Goal: Find specific page/section: Find specific page/section

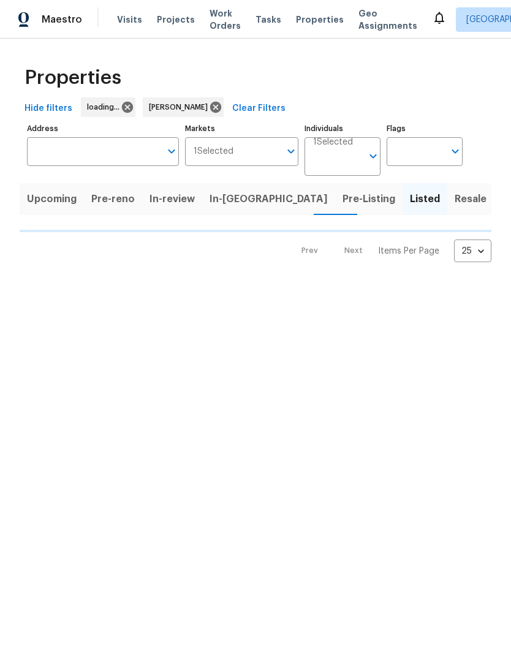
scroll to position [1, 0]
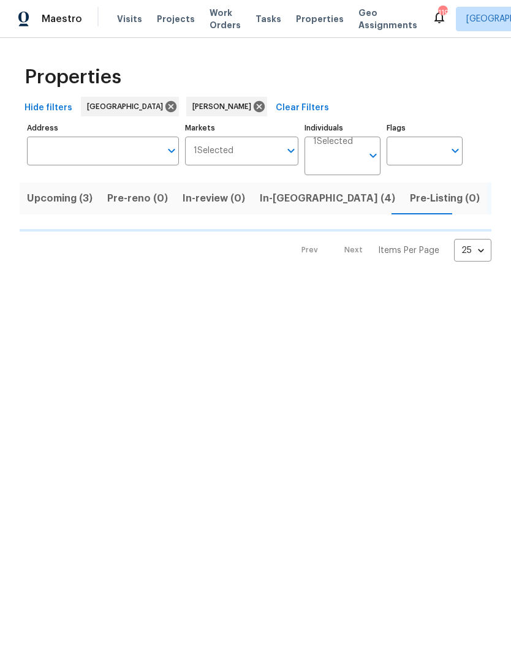
click at [215, 17] on span "Work Orders" at bounding box center [225, 19] width 31 height 25
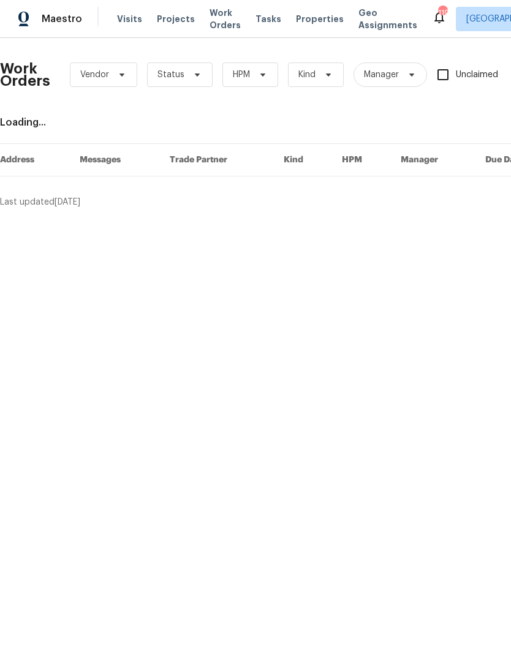
click at [211, 21] on span "Work Orders" at bounding box center [225, 19] width 31 height 25
click at [216, 21] on span "Work Orders" at bounding box center [225, 19] width 31 height 25
click at [198, 77] on icon at bounding box center [197, 75] width 10 height 10
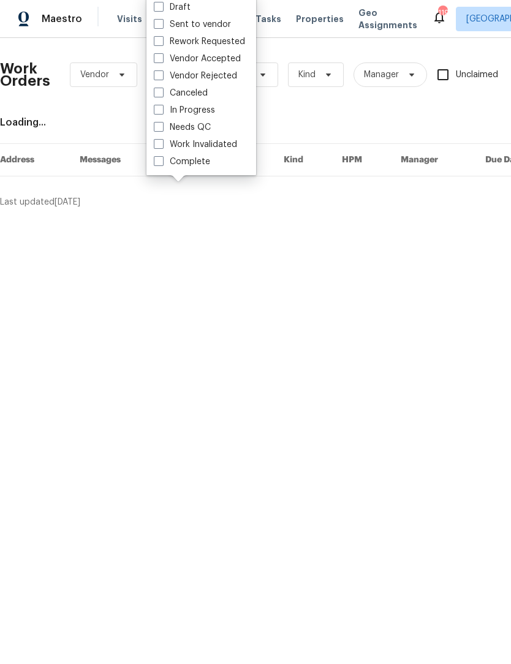
click at [159, 131] on span at bounding box center [159, 128] width 10 height 10
click at [159, 130] on input "Needs QC" at bounding box center [158, 126] width 8 height 8
checkbox input "true"
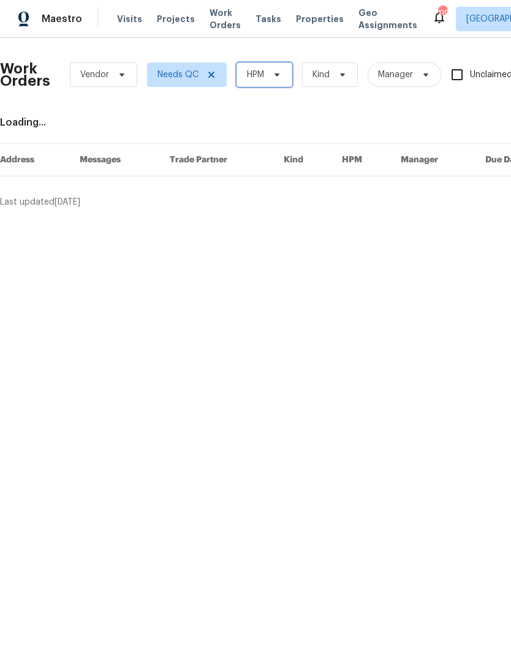
click at [284, 78] on span "HPM" at bounding box center [264, 75] width 56 height 25
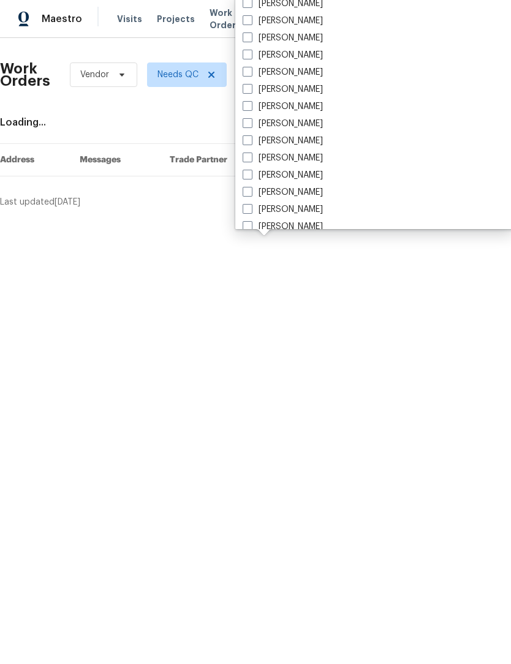
scroll to position [818, 0]
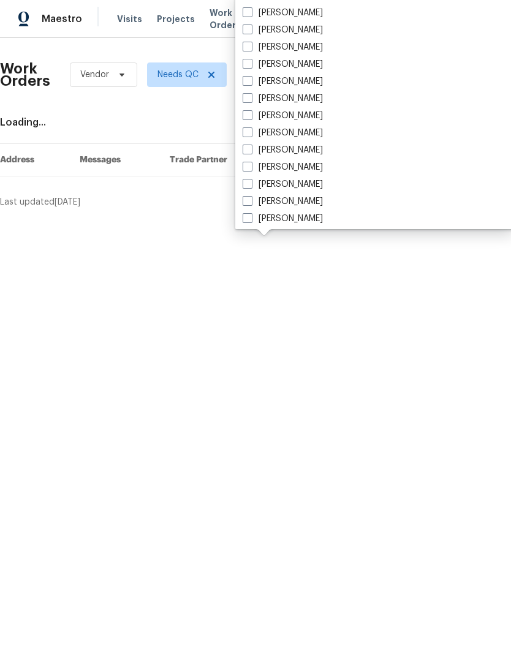
click at [249, 83] on span at bounding box center [248, 82] width 10 height 10
click at [249, 83] on input "[PERSON_NAME]" at bounding box center [247, 80] width 8 height 8
checkbox input "true"
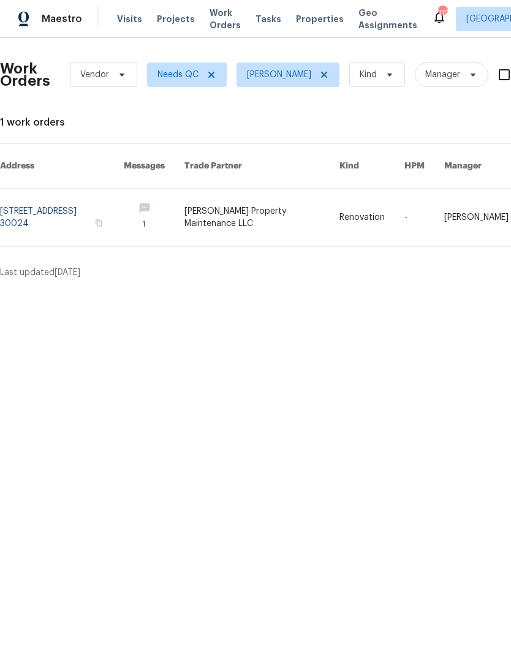
click at [302, 217] on link at bounding box center [261, 218] width 155 height 58
